Goal: Task Accomplishment & Management: Manage account settings

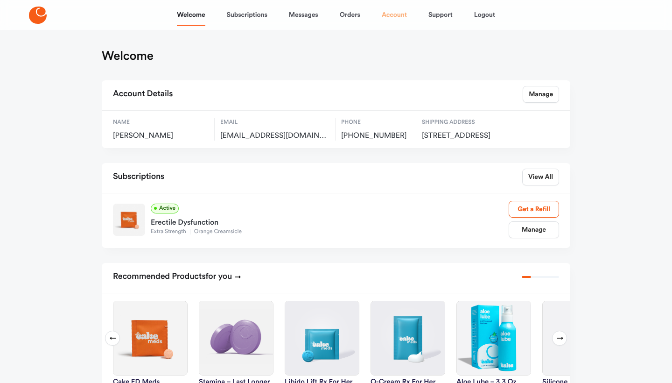
click at [400, 16] on link "Account" at bounding box center [394, 15] width 25 height 22
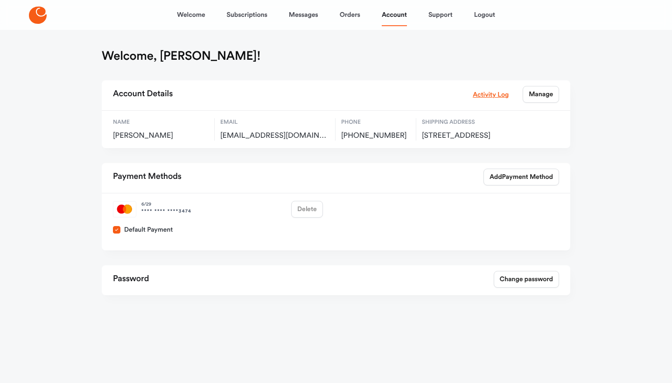
click at [306, 220] on div "6 / 29 **** **** **** 3474 Delete" at bounding box center [218, 209] width 218 height 24
click at [154, 208] on span "6 / 29" at bounding box center [166, 204] width 50 height 7
click at [153, 208] on span "6 / 29" at bounding box center [166, 204] width 50 height 7
click at [126, 218] on img at bounding box center [125, 209] width 24 height 17
click at [306, 218] on div "6 / 29 **** **** **** 3474 Delete" at bounding box center [218, 209] width 218 height 24
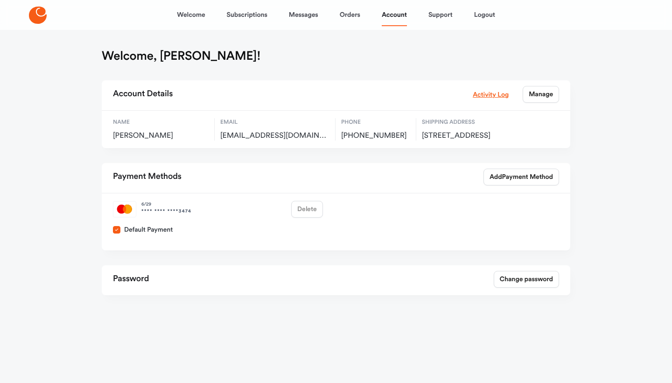
click at [306, 218] on div "6 / 29 **** **** **** 3474 Delete" at bounding box center [218, 209] width 218 height 24
click at [428, 226] on div "6 / 29 **** **** **** 3474 Delete Default Payment" at bounding box center [336, 221] width 469 height 57
click at [522, 182] on span "Payment Method" at bounding box center [527, 176] width 51 height 9
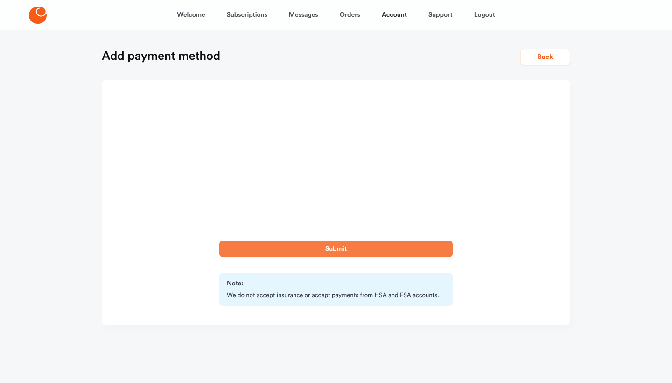
click at [321, 249] on button "Submit" at bounding box center [335, 248] width 233 height 17
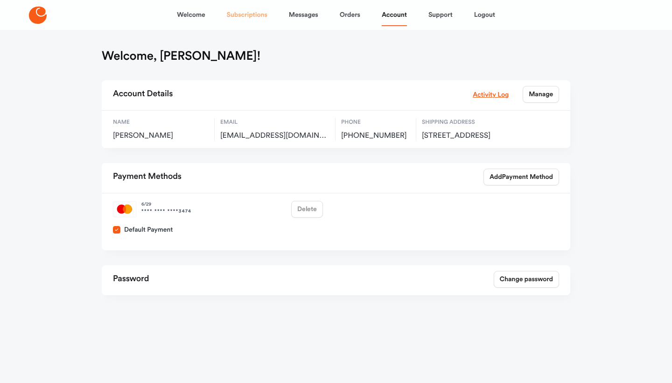
click at [254, 16] on link "Subscriptions" at bounding box center [247, 15] width 41 height 22
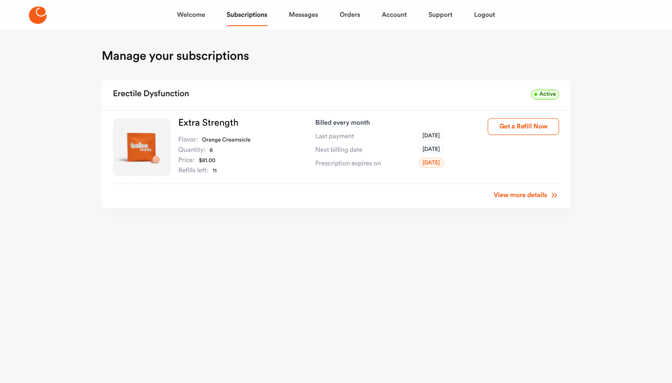
click at [530, 192] on link "View more details" at bounding box center [526, 195] width 65 height 9
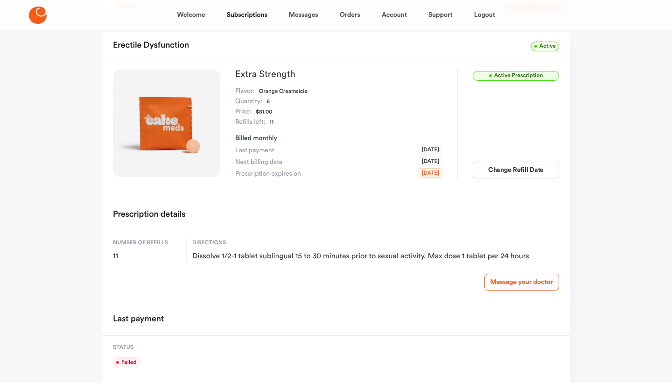
scroll to position [49, 0]
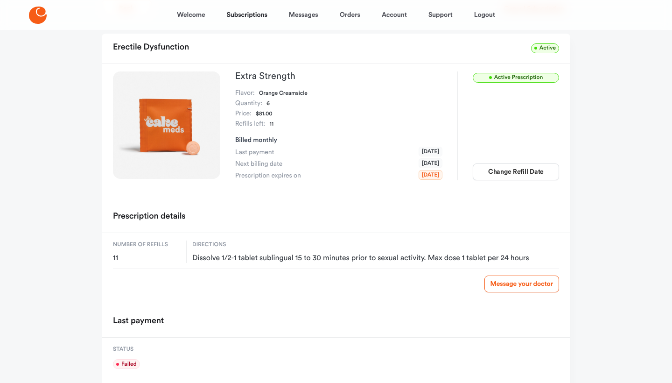
click at [514, 74] on span "Active Prescription" at bounding box center [516, 78] width 86 height 10
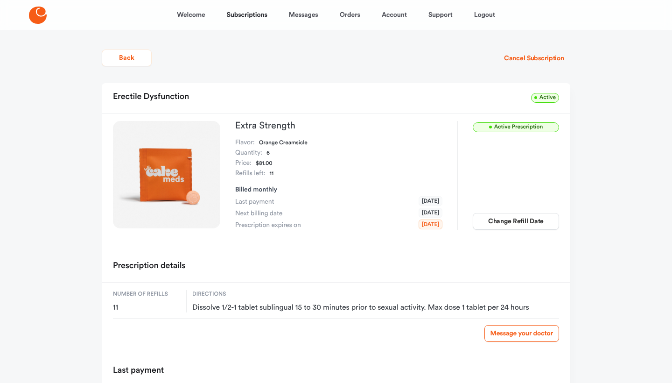
scroll to position [0, 0]
click at [503, 124] on span "Active Prescription" at bounding box center [516, 127] width 86 height 10
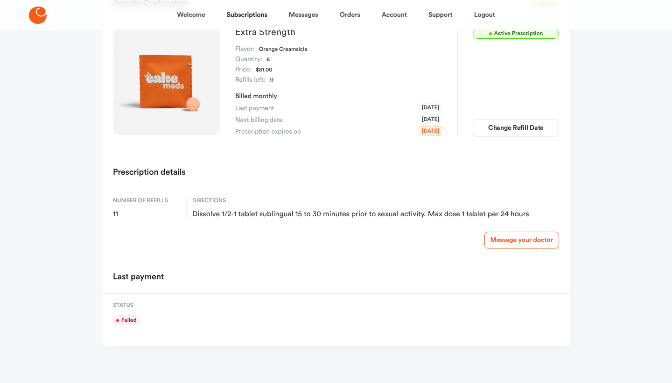
scroll to position [93, 0]
click at [127, 320] on span "failed" at bounding box center [126, 321] width 27 height 10
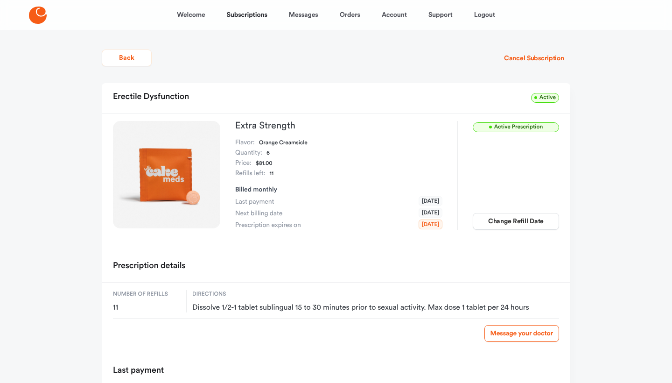
scroll to position [0, 0]
click at [252, 199] on span "Last payment" at bounding box center [254, 201] width 39 height 9
click at [441, 17] on link "Support" at bounding box center [441, 15] width 24 height 22
click at [354, 15] on link "Orders" at bounding box center [350, 15] width 21 height 22
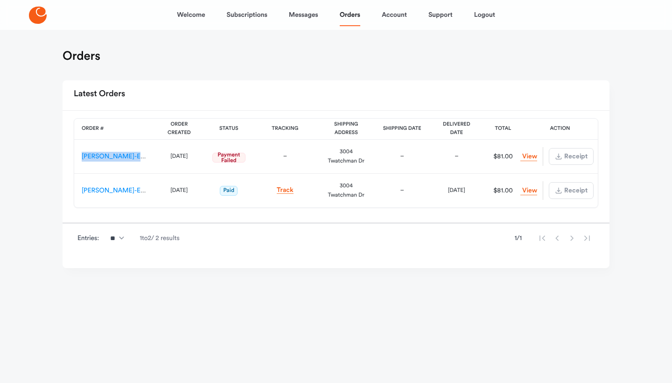
drag, startPoint x: 149, startPoint y: 155, endPoint x: 78, endPoint y: 156, distance: 71.4
click at [78, 156] on td "HC-ED-ES-00160920" at bounding box center [113, 157] width 79 height 34
copy link "HC-ED-ES-00160920"
